Goal: Navigation & Orientation: Find specific page/section

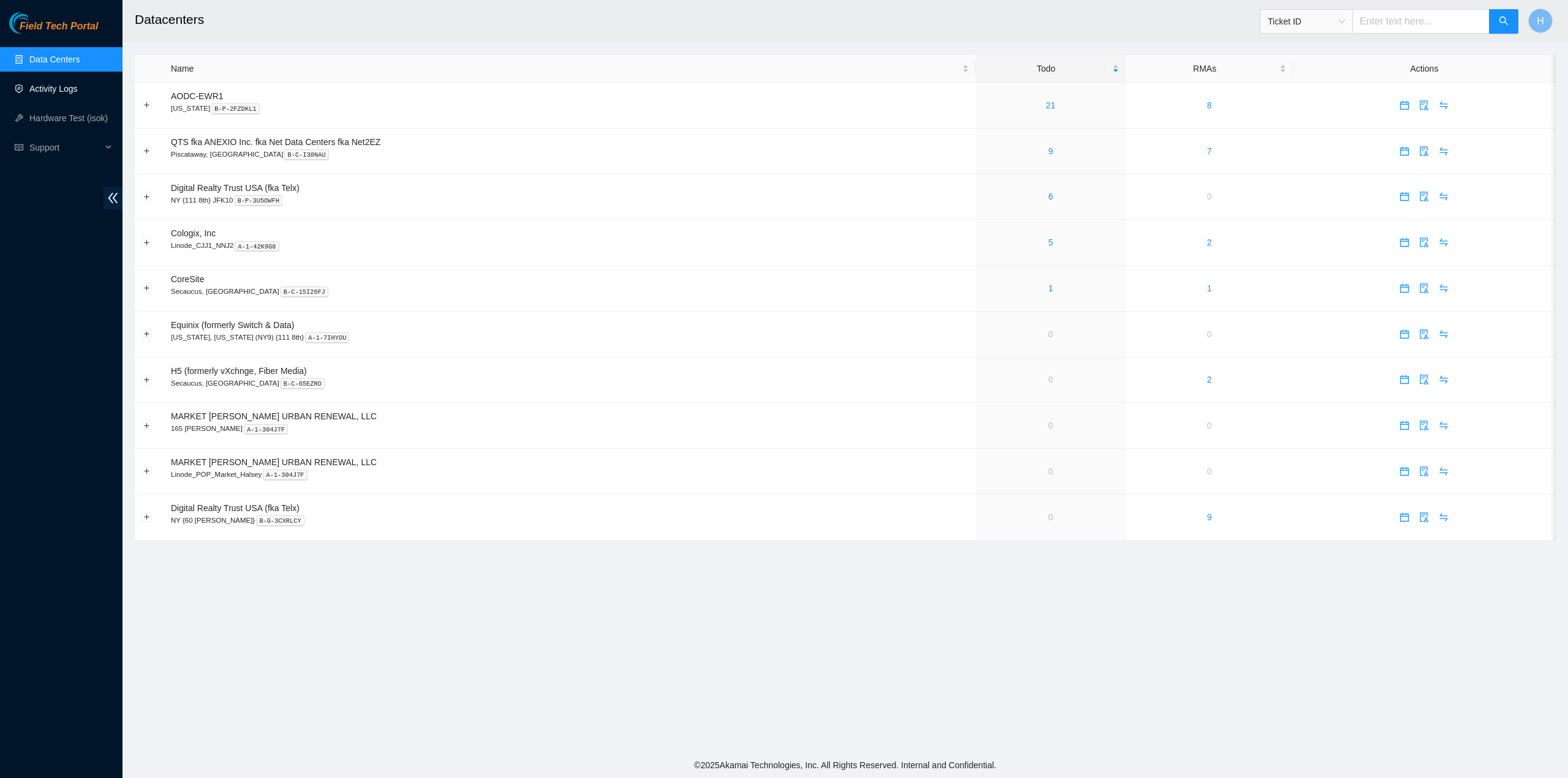
click at [73, 94] on link "Activity Logs" at bounding box center [53, 88] width 48 height 10
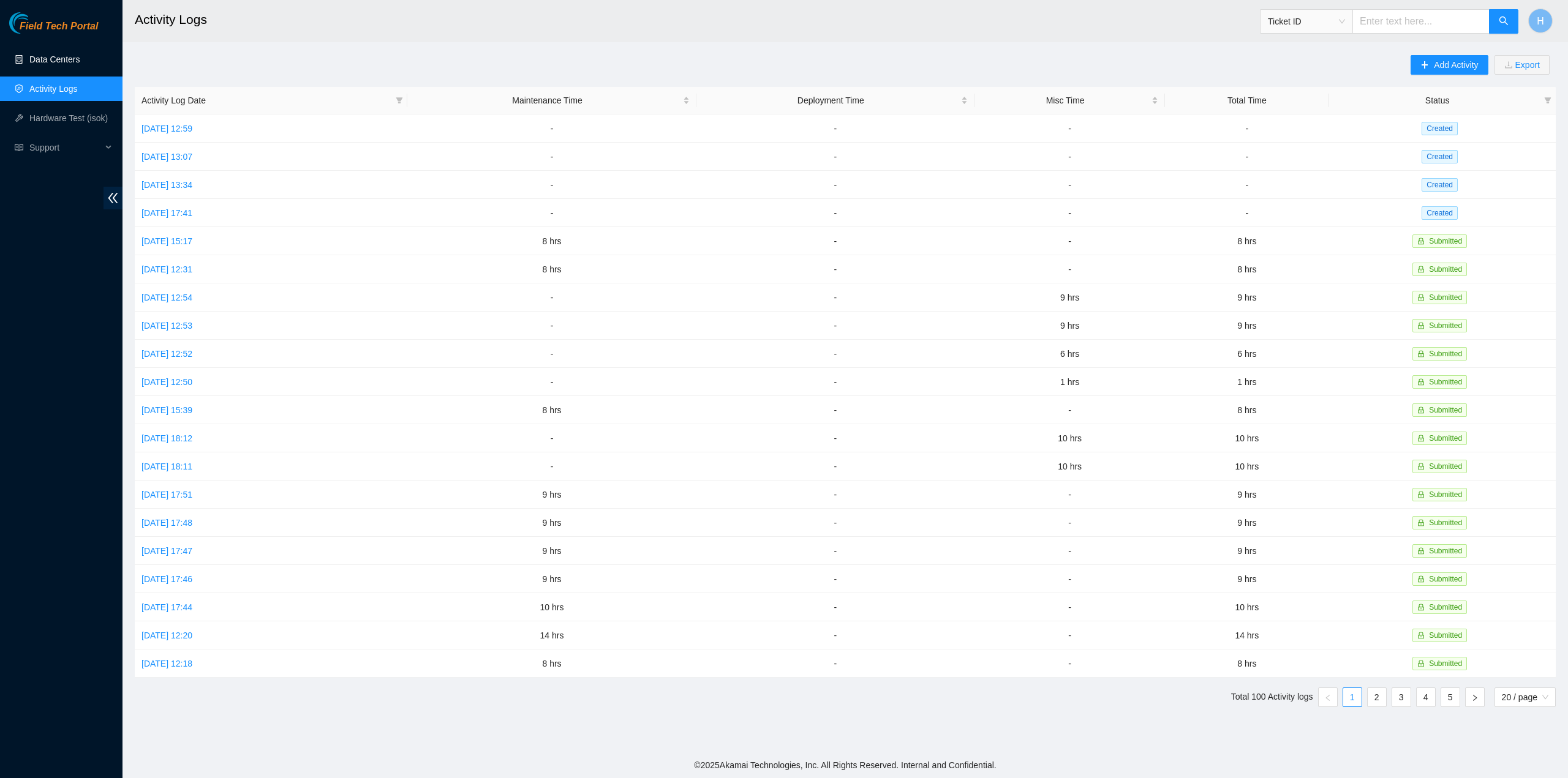
click at [70, 59] on link "Data Centers" at bounding box center [54, 59] width 50 height 10
